Goal: Task Accomplishment & Management: Use online tool/utility

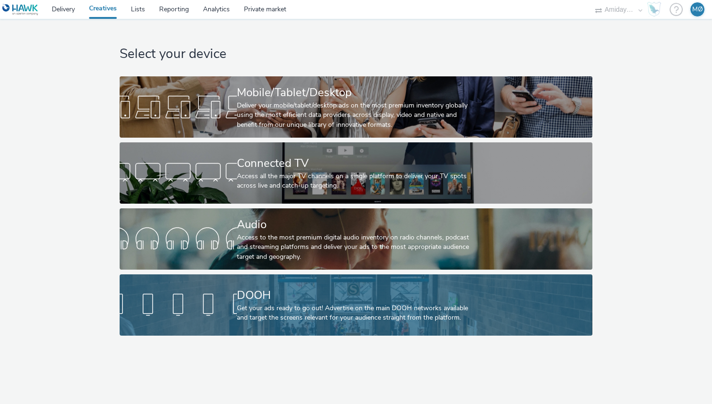
click at [315, 316] on div "Get your ads ready to go out! Advertise on the main DOOH networks available and…" at bounding box center [354, 312] width 235 height 19
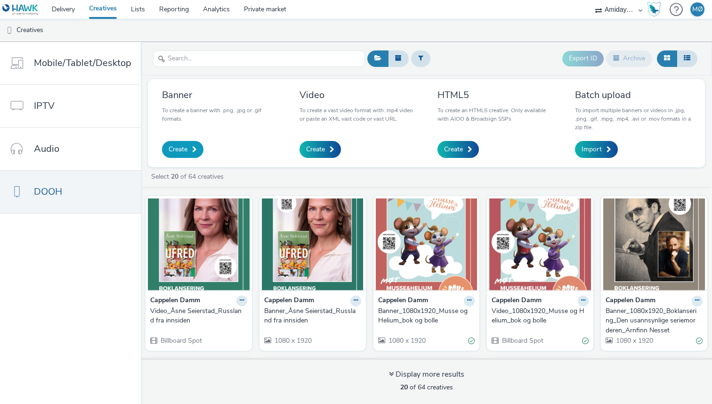
click at [174, 153] on span "Create" at bounding box center [178, 149] width 19 height 9
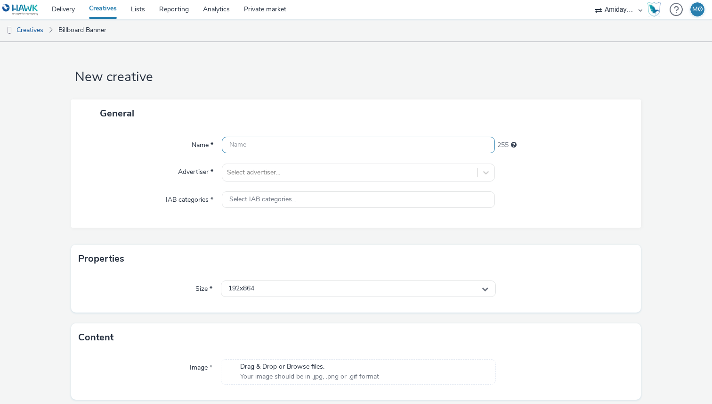
click at [254, 145] on input "text" at bounding box center [358, 145] width 273 height 16
paste input "Kismat"
type input "Banner_ Kismat_1080x1920"
click at [276, 175] on div at bounding box center [350, 172] width 246 height 11
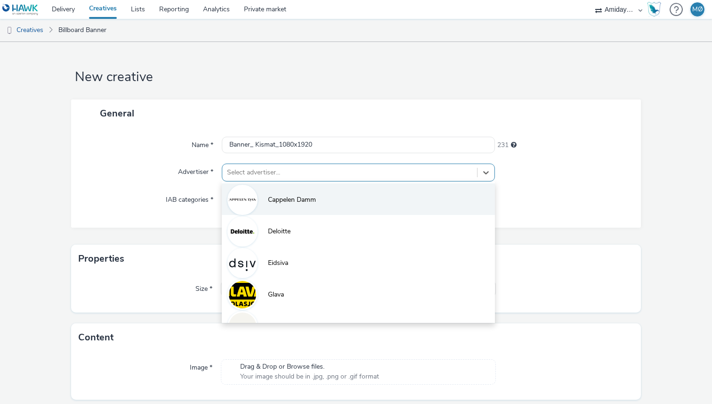
click at [280, 203] on span "Cappelen Damm" at bounding box center [292, 199] width 48 height 9
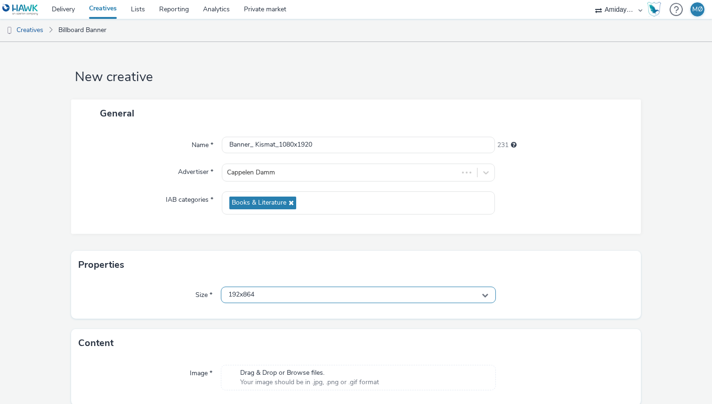
click at [272, 294] on div "192x864" at bounding box center [358, 294] width 275 height 16
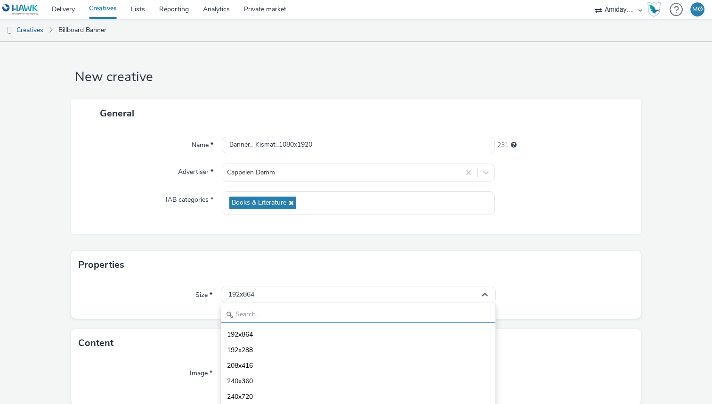
click at [263, 318] on input "text" at bounding box center [358, 314] width 274 height 16
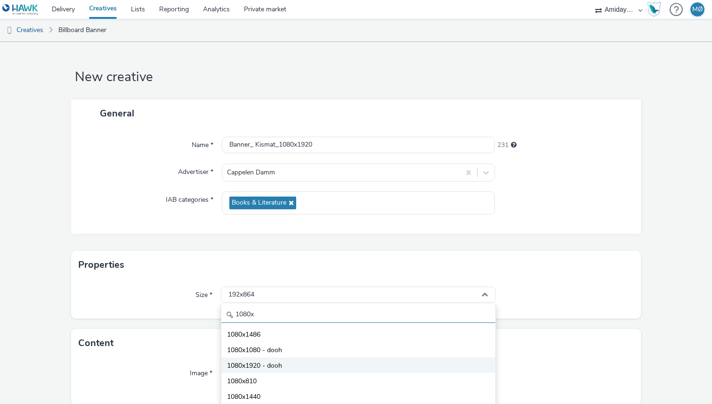
type input "1080x"
click at [267, 363] on span "1080x1920 - dooh" at bounding box center [254, 365] width 55 height 9
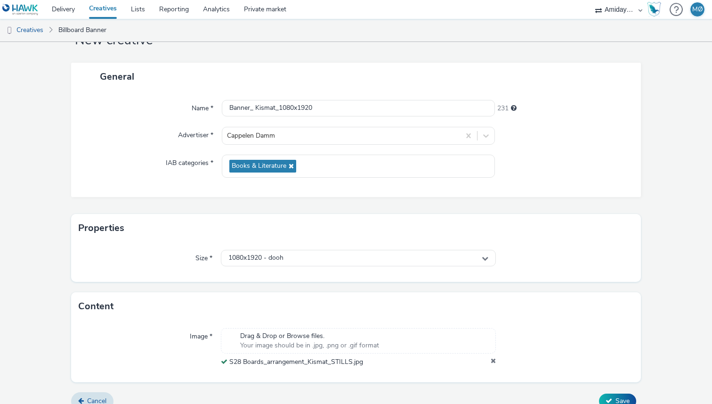
scroll to position [50, 0]
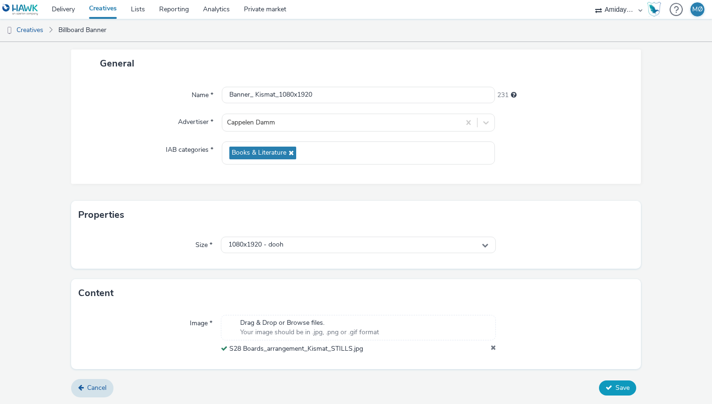
click at [607, 386] on icon at bounding box center [609, 387] width 7 height 7
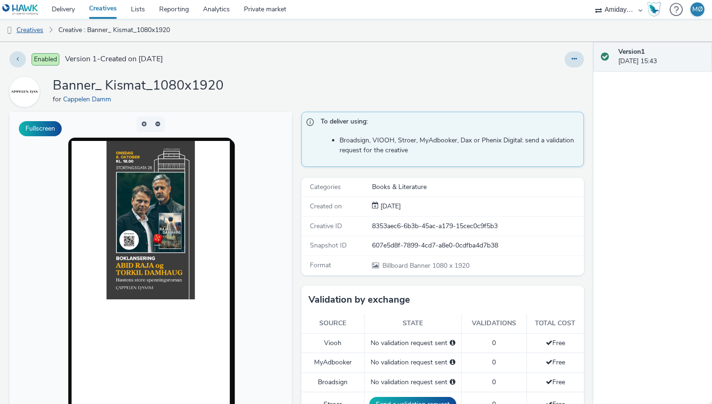
click at [44, 30] on link "Creatives" at bounding box center [24, 30] width 48 height 23
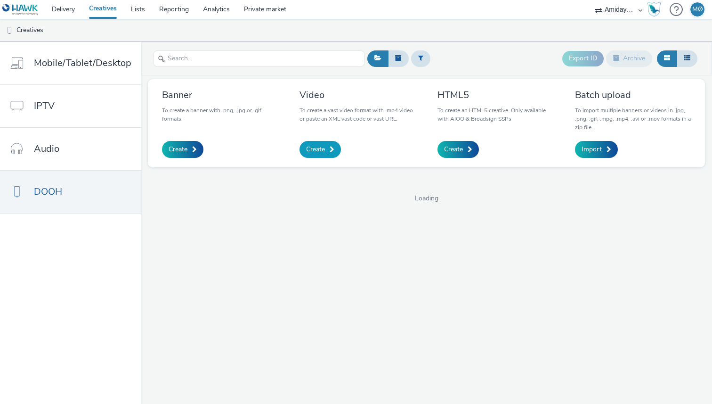
click at [323, 151] on span "Create" at bounding box center [315, 149] width 19 height 9
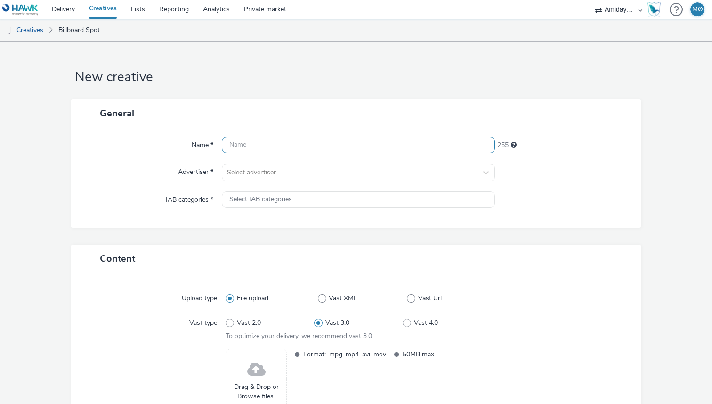
click at [277, 151] on input "text" at bounding box center [358, 145] width 273 height 16
paste input "Kismat"
click at [251, 147] on input "Video_ Kismat_19" at bounding box center [358, 145] width 273 height 16
click at [297, 146] on input "Video_Kismat_19" at bounding box center [358, 145] width 273 height 16
drag, startPoint x: 273, startPoint y: 143, endPoint x: 342, endPoint y: 143, distance: 68.8
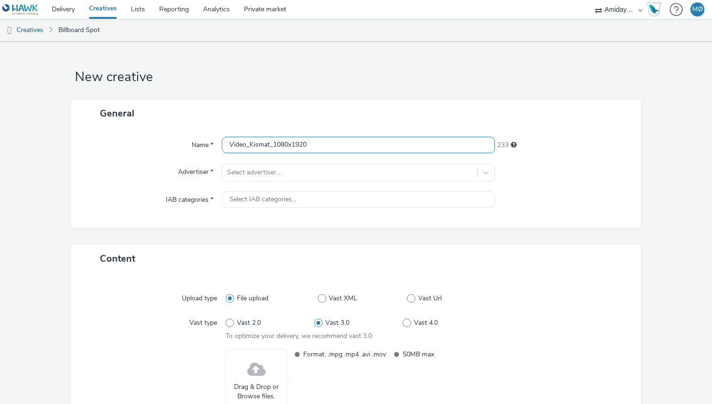
click at [342, 143] on input "Video_Kismat_1080x1920" at bounding box center [358, 145] width 273 height 16
type input "Video_Kismat_1080x1920"
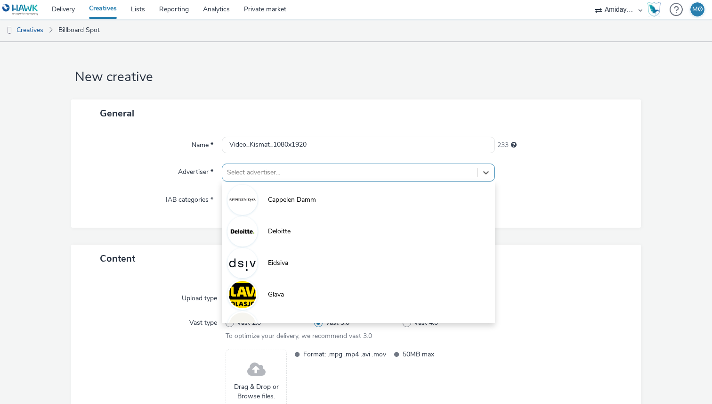
click at [302, 177] on div at bounding box center [350, 172] width 246 height 11
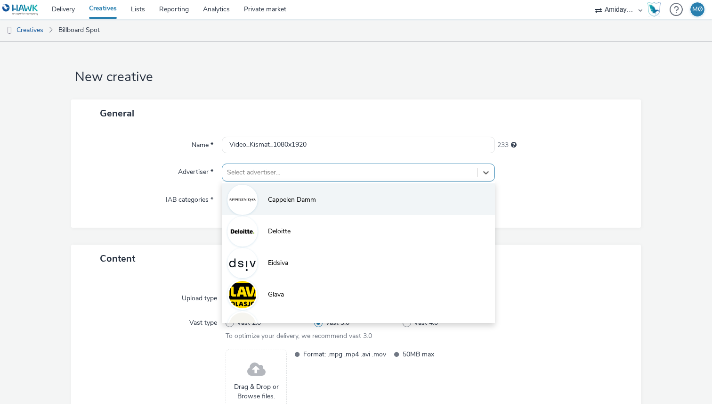
click at [298, 208] on li "Cappelen Damm" at bounding box center [358, 199] width 273 height 32
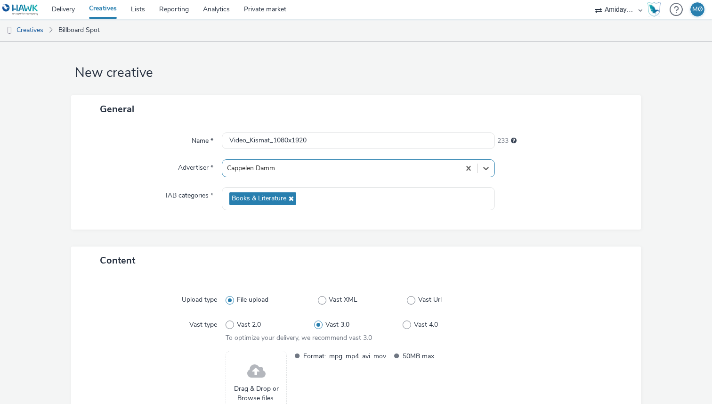
click at [283, 268] on div "Content" at bounding box center [356, 260] width 570 height 28
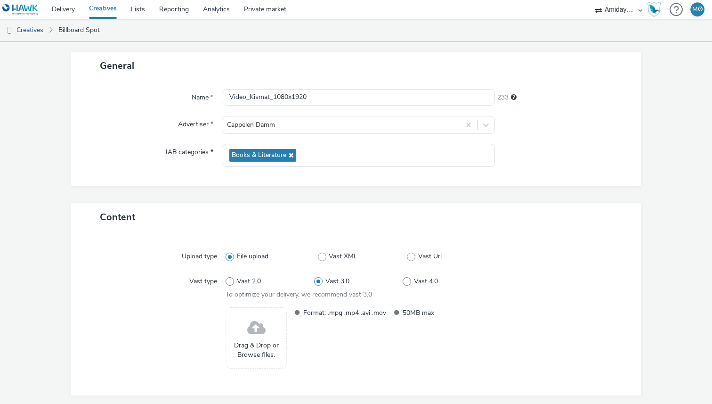
scroll to position [81, 0]
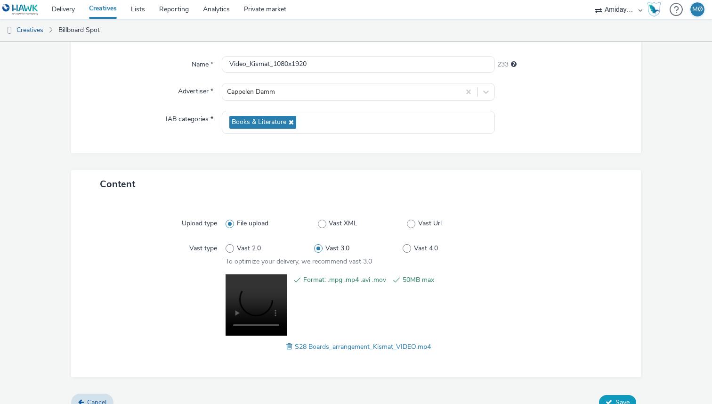
click at [615, 400] on button "Save" at bounding box center [617, 402] width 37 height 15
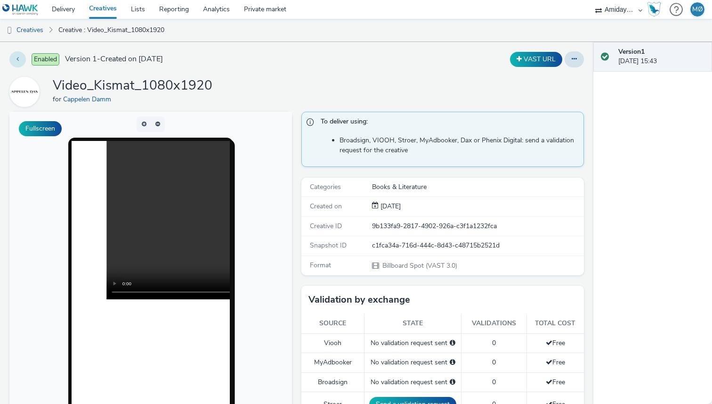
click at [16, 58] on icon at bounding box center [17, 59] width 2 height 7
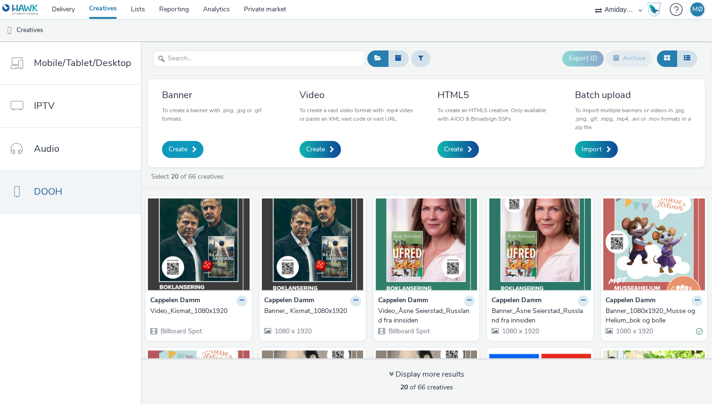
click at [192, 150] on span at bounding box center [194, 149] width 5 height 7
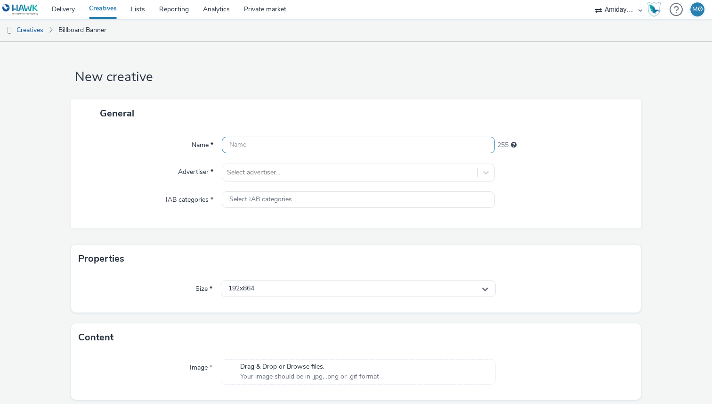
click at [265, 142] on input "text" at bounding box center [358, 145] width 273 height 16
click at [303, 137] on input "Banner_" at bounding box center [358, 145] width 273 height 16
click at [303, 148] on input "Banner_" at bounding box center [358, 145] width 273 height 16
paste input "1080x1920"
type input "Banner_Mora di_1080x1920"
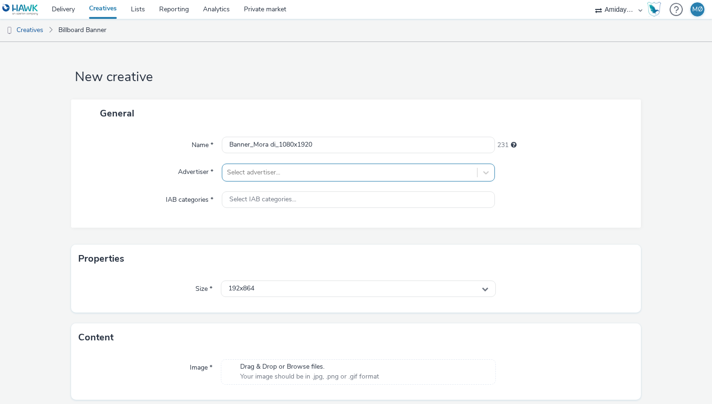
click at [287, 175] on div at bounding box center [350, 172] width 246 height 11
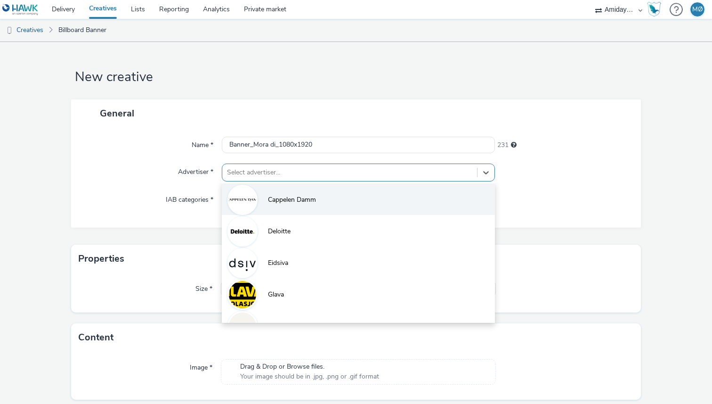
click at [285, 196] on span "Cappelen Damm" at bounding box center [292, 199] width 48 height 9
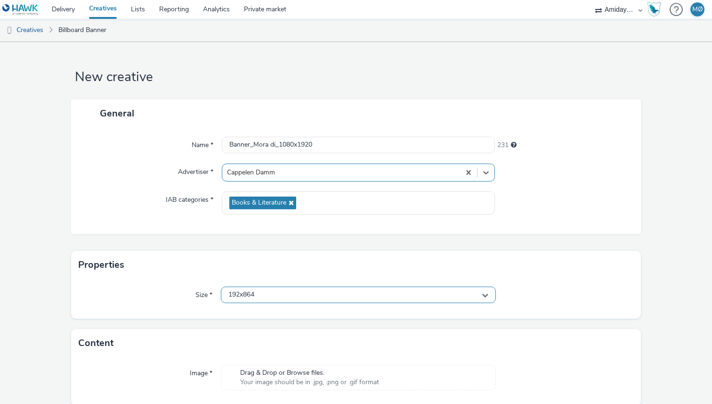
click at [277, 295] on div "192x864" at bounding box center [358, 294] width 275 height 16
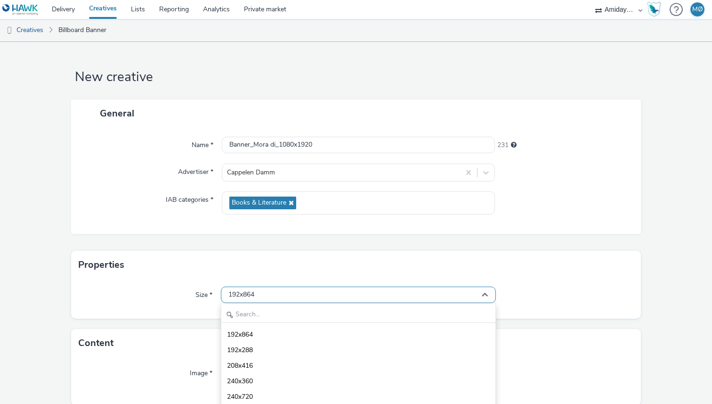
click at [277, 295] on div "192x864" at bounding box center [358, 294] width 275 height 16
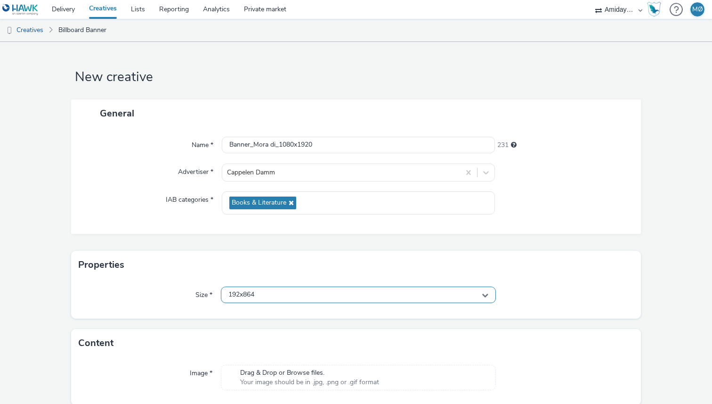
click at [275, 301] on div "192x864" at bounding box center [358, 294] width 275 height 16
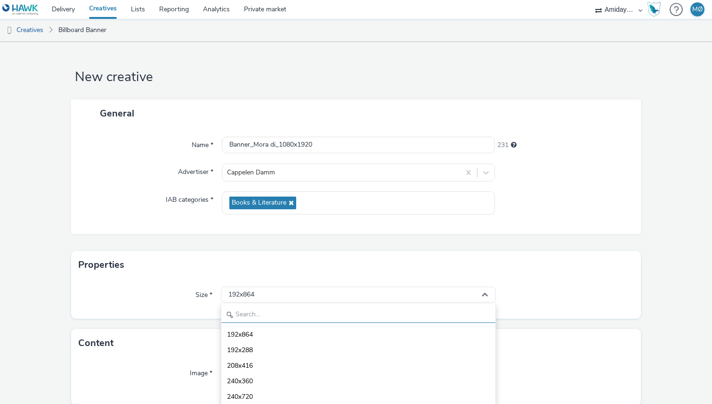
click at [274, 309] on input "text" at bounding box center [358, 314] width 274 height 16
paste input "1080x1920"
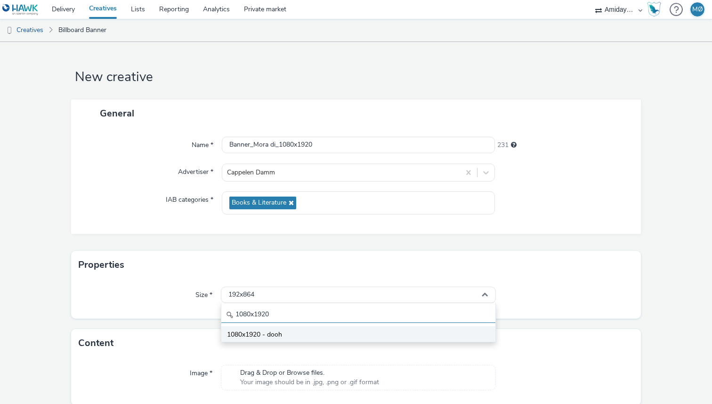
type input "1080x1920"
click at [276, 329] on li "1080x1920 - dooh" at bounding box center [358, 334] width 274 height 16
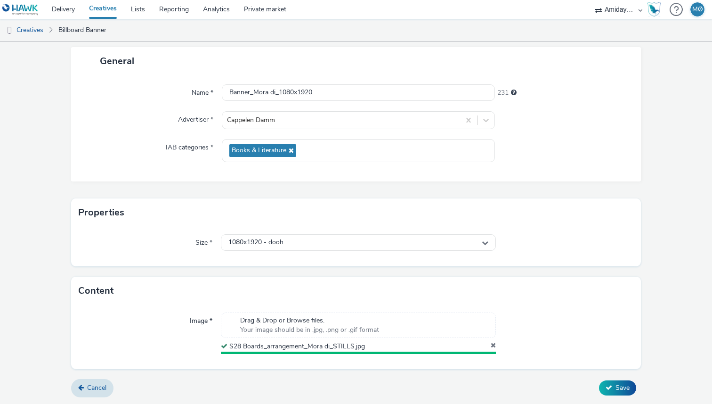
scroll to position [50, 0]
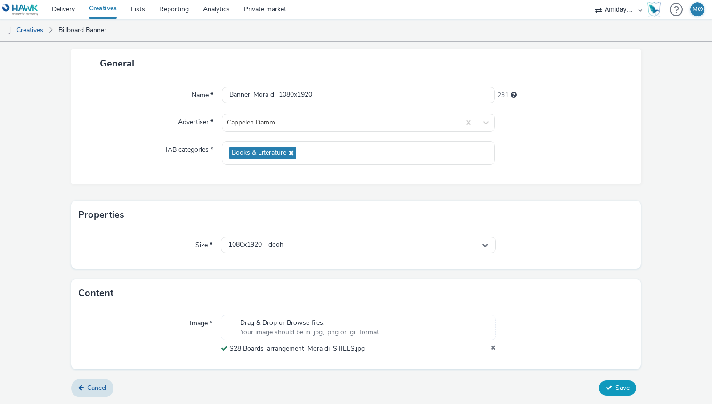
click at [616, 385] on span "Save" at bounding box center [623, 387] width 14 height 9
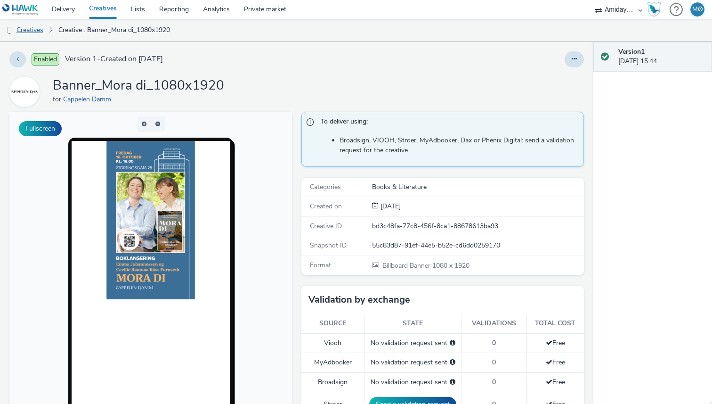
click at [38, 31] on link "Creatives" at bounding box center [24, 30] width 48 height 23
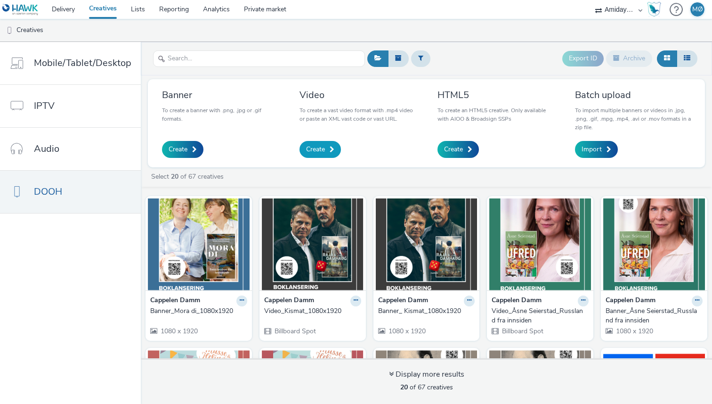
click at [309, 148] on span "Create" at bounding box center [315, 149] width 19 height 9
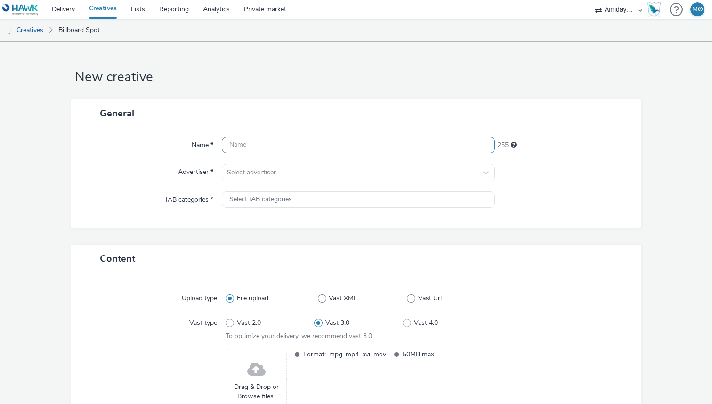
click at [309, 148] on input "text" at bounding box center [358, 145] width 273 height 16
paste input "1080x1920"
type input "Video_Mora di_1080x1920"
click at [313, 177] on div at bounding box center [350, 172] width 246 height 11
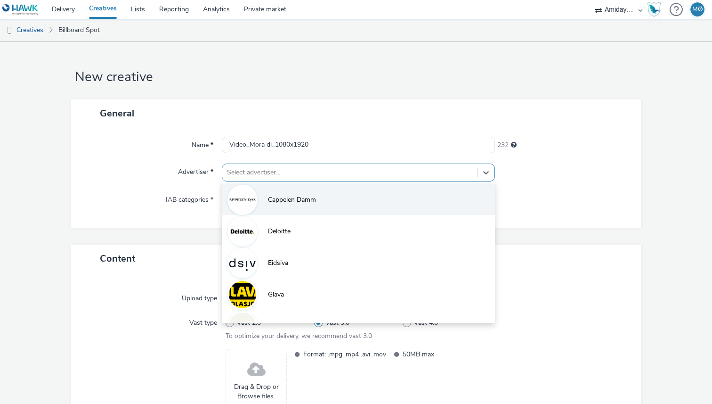
click at [299, 201] on span "Cappelen Damm" at bounding box center [292, 199] width 48 height 9
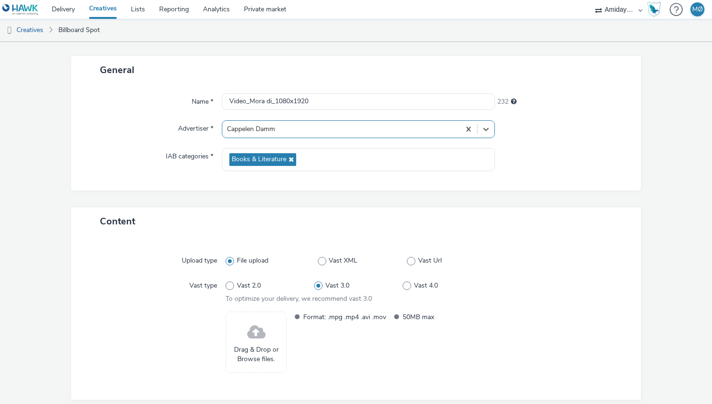
scroll to position [81, 0]
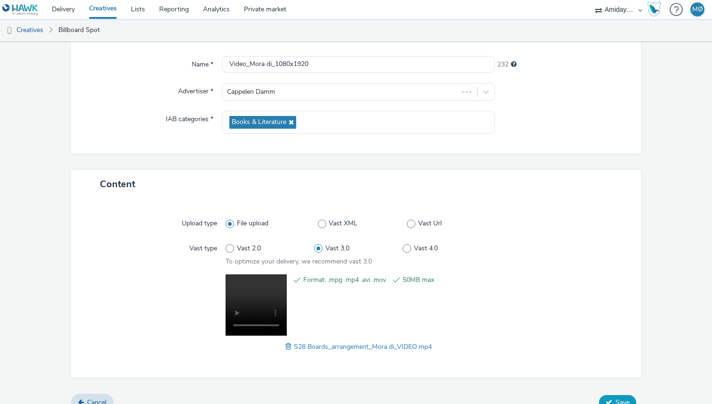
click at [619, 396] on button "Save" at bounding box center [617, 402] width 37 height 15
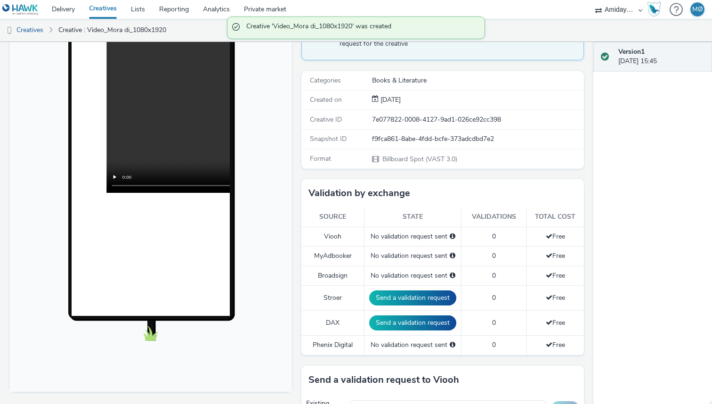
scroll to position [138, 0]
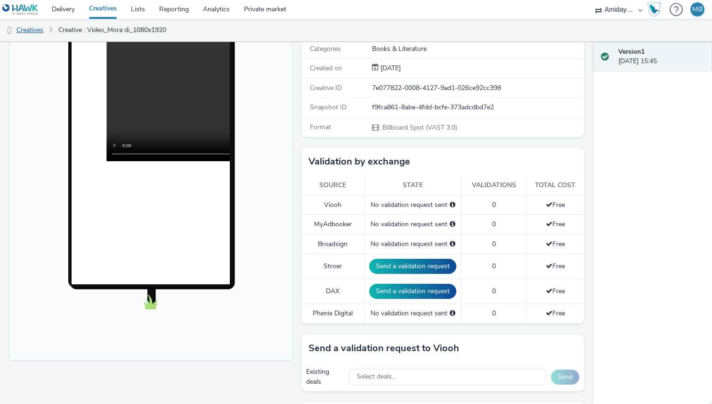
click at [25, 29] on link "Creatives" at bounding box center [24, 30] width 48 height 23
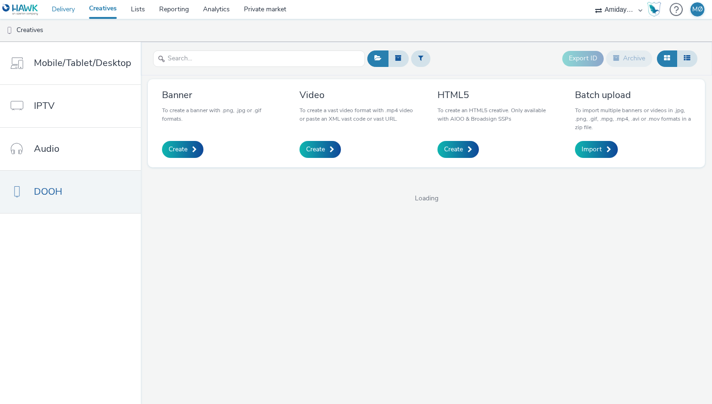
click at [74, 11] on link "Delivery" at bounding box center [63, 9] width 37 height 19
